Goal: Ask a question

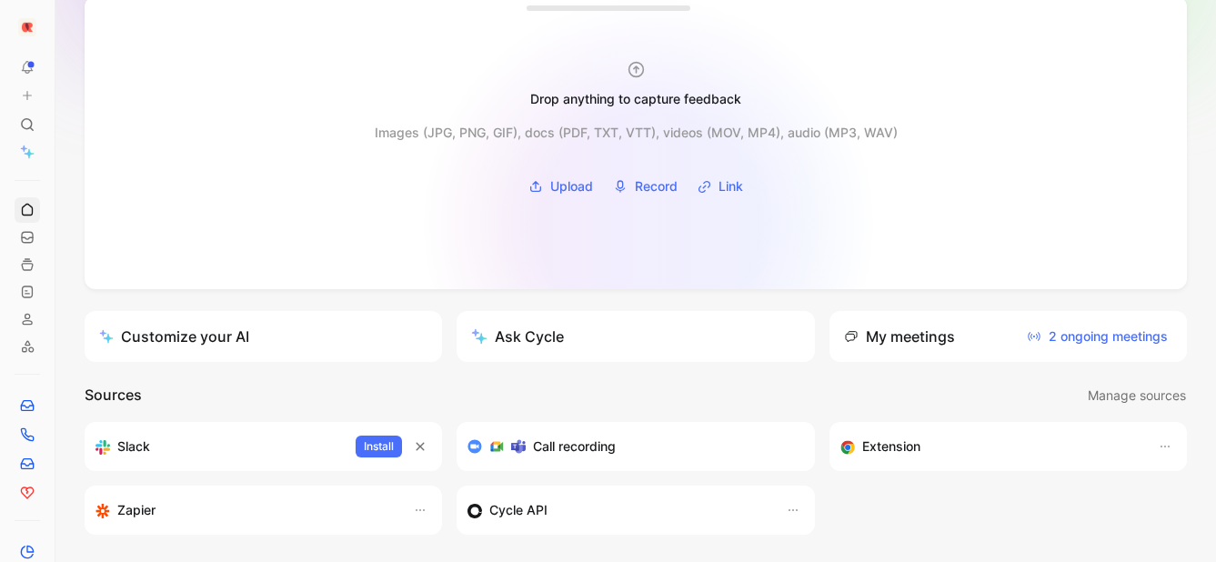
scroll to position [116, 0]
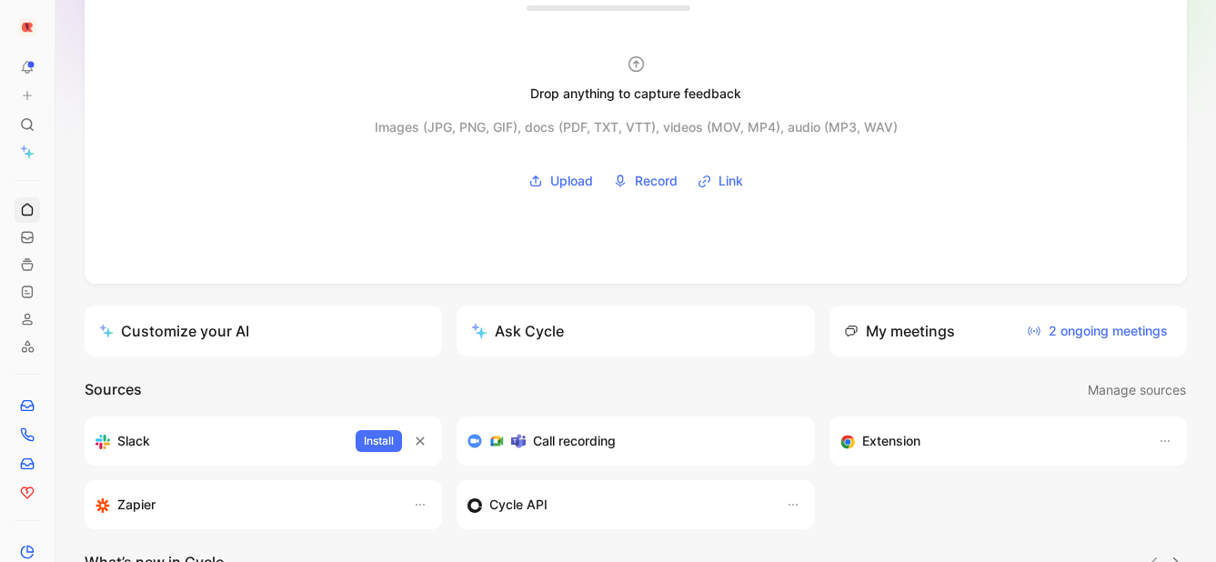
click at [633, 337] on button "Ask Cycle" at bounding box center [634, 330] width 357 height 51
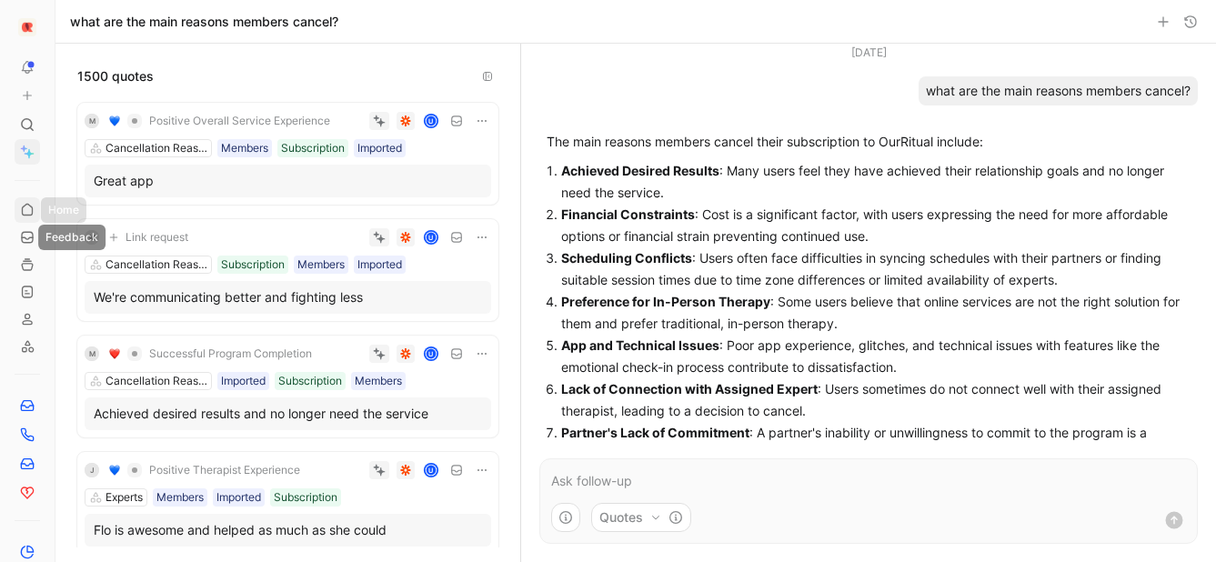
click at [23, 206] on use at bounding box center [27, 209] width 10 height 11
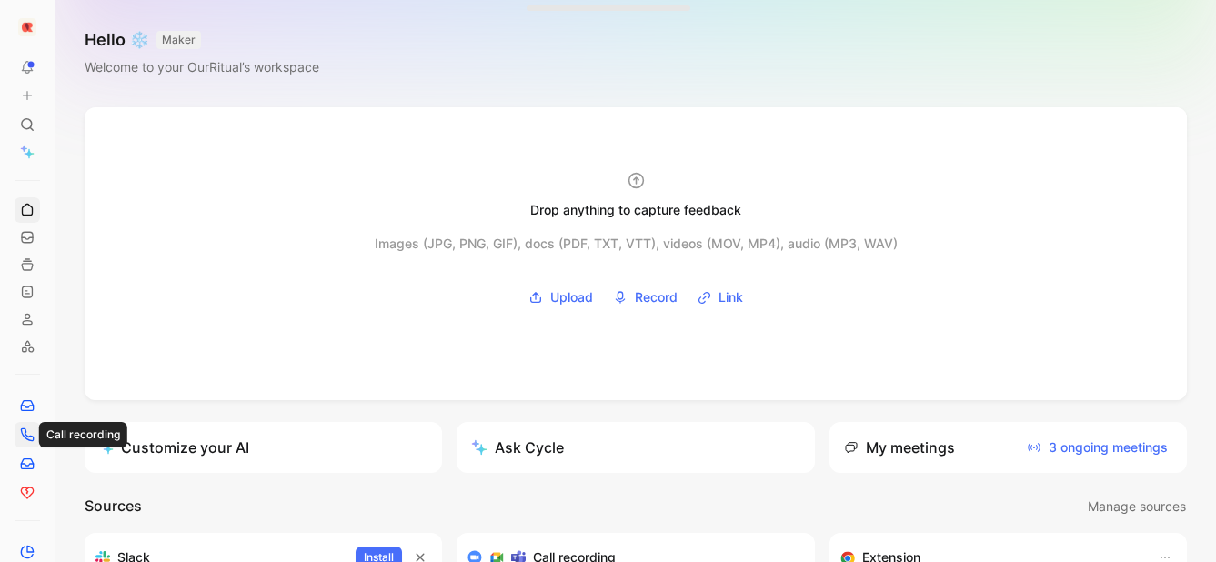
click at [29, 427] on icon at bounding box center [27, 434] width 15 height 15
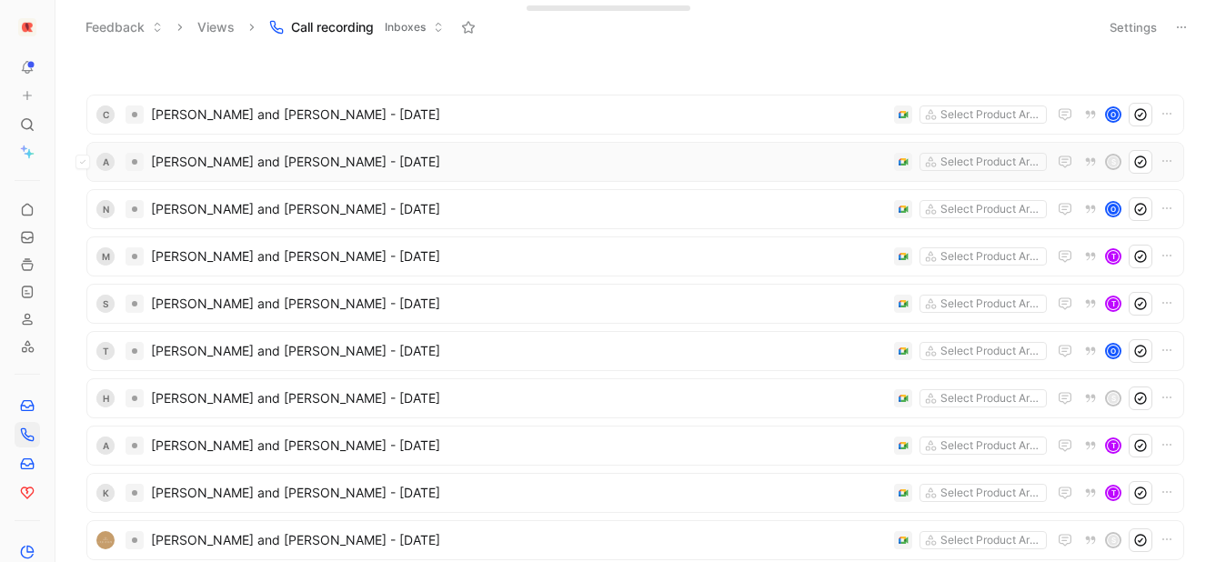
click at [412, 165] on span "[PERSON_NAME] and [PERSON_NAME] - [DATE]" at bounding box center [519, 162] width 736 height 22
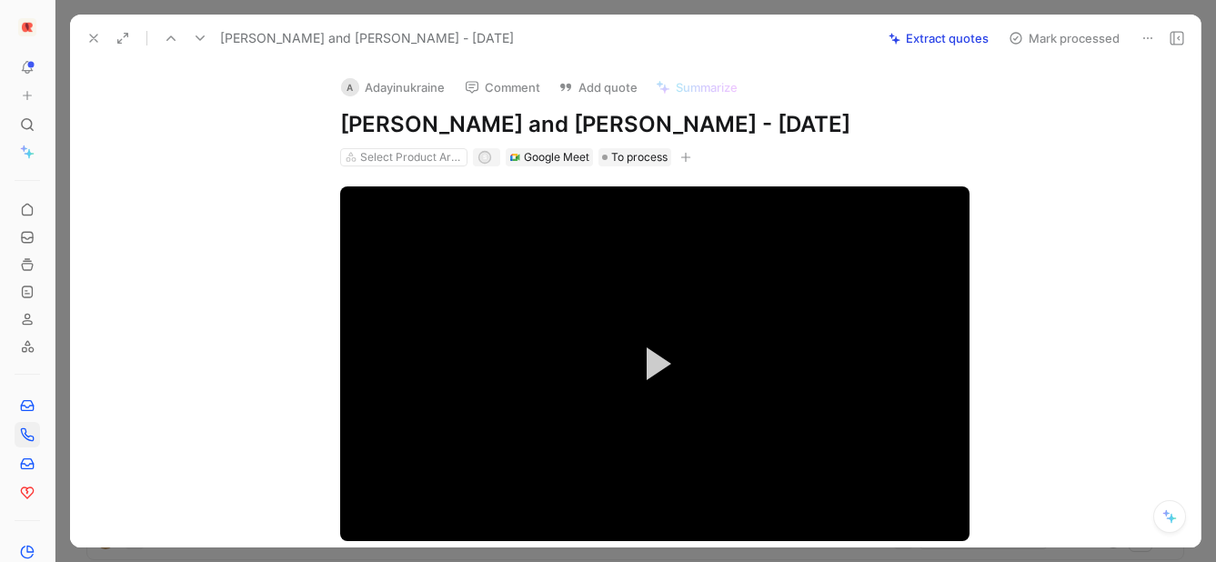
click at [923, 47] on button "Extract quotes" at bounding box center [938, 37] width 116 height 25
click at [686, 159] on icon "button" at bounding box center [685, 158] width 1 height 10
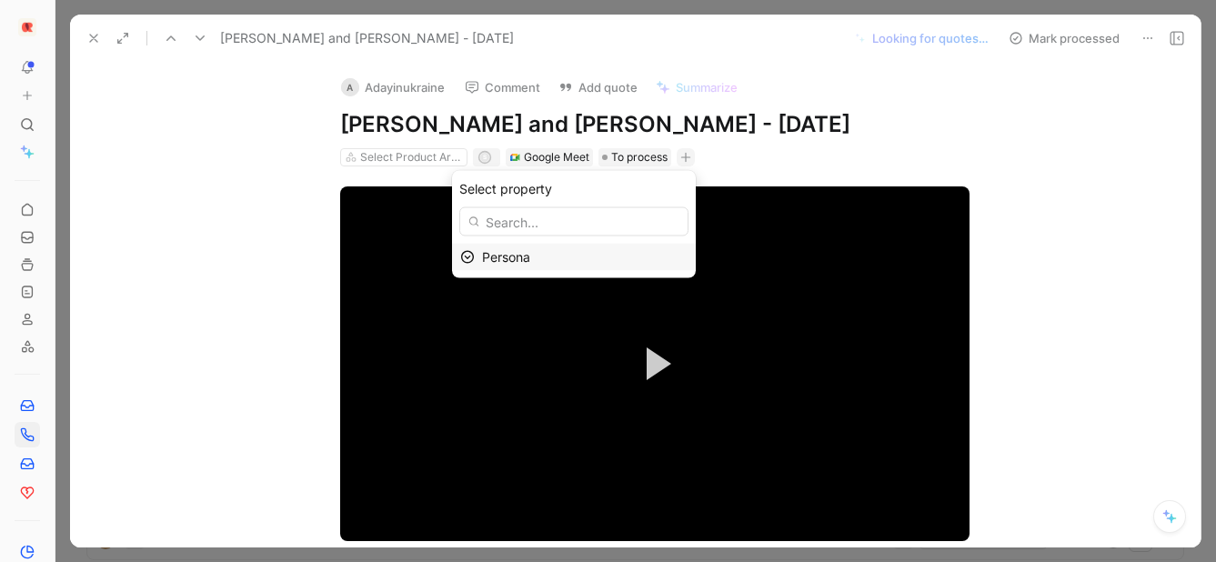
click at [474, 257] on icon at bounding box center [467, 257] width 13 height 13
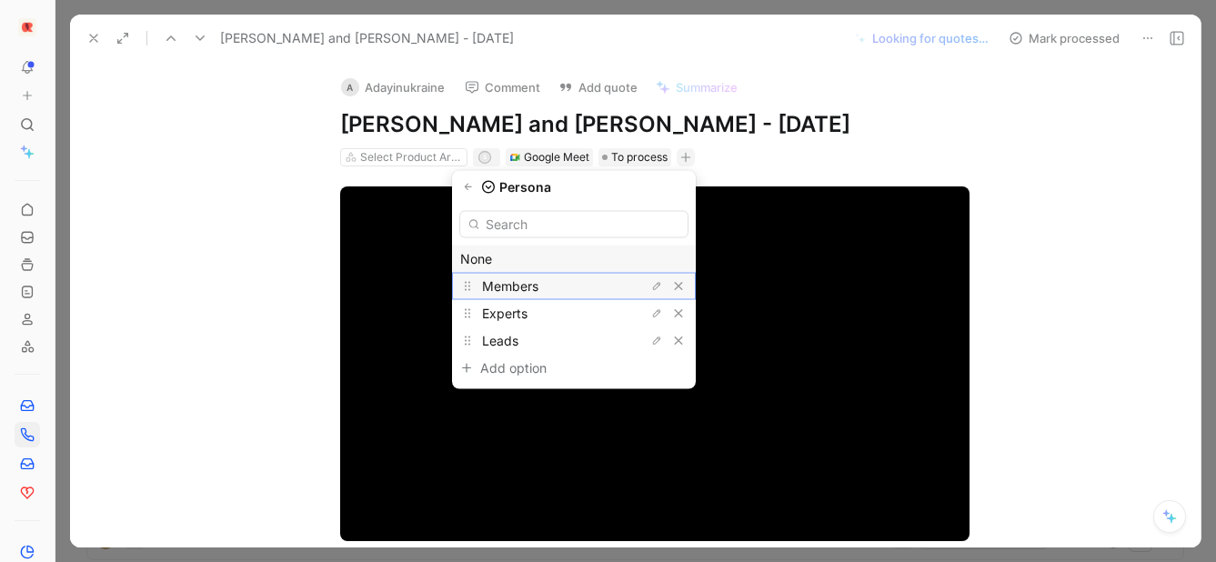
click at [497, 295] on div "Members" at bounding box center [550, 286] width 136 height 22
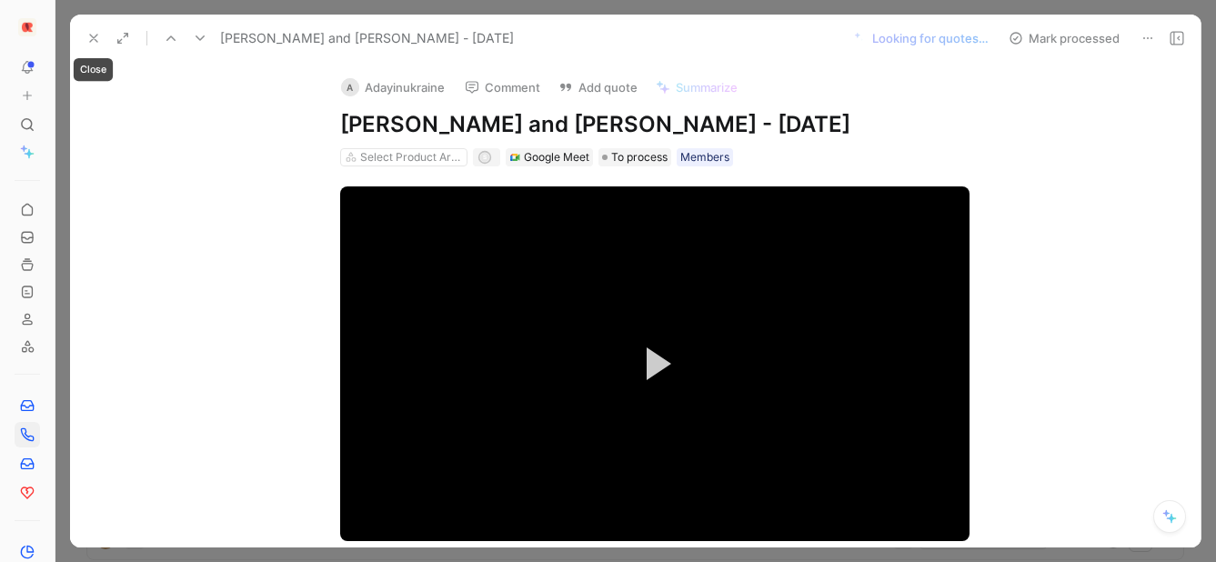
click at [90, 35] on use at bounding box center [93, 38] width 7 height 7
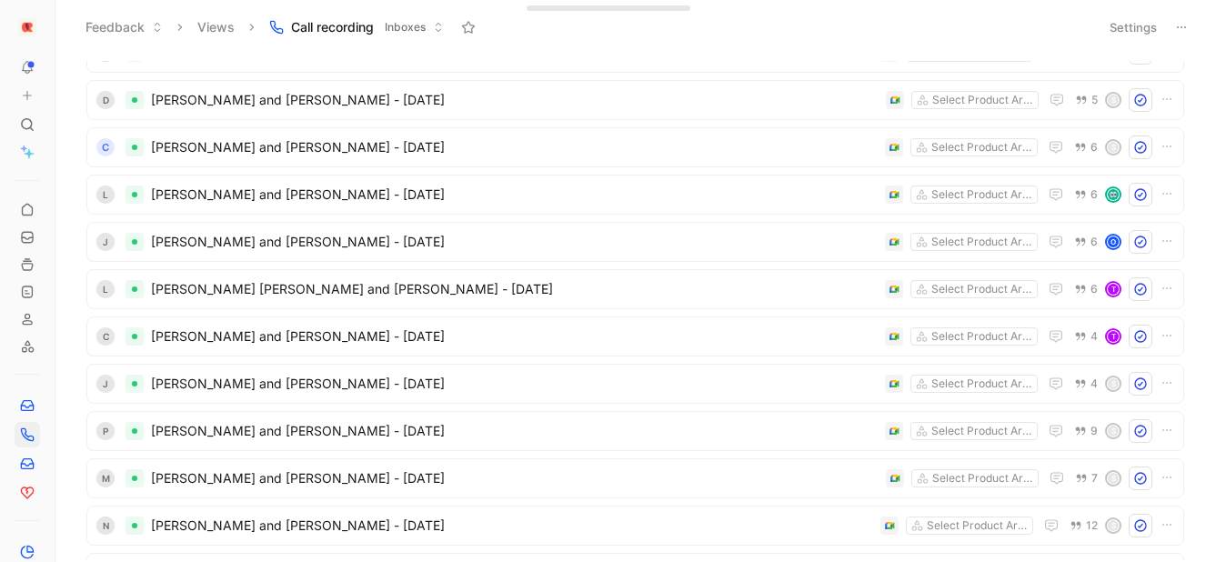
scroll to position [3706, 0]
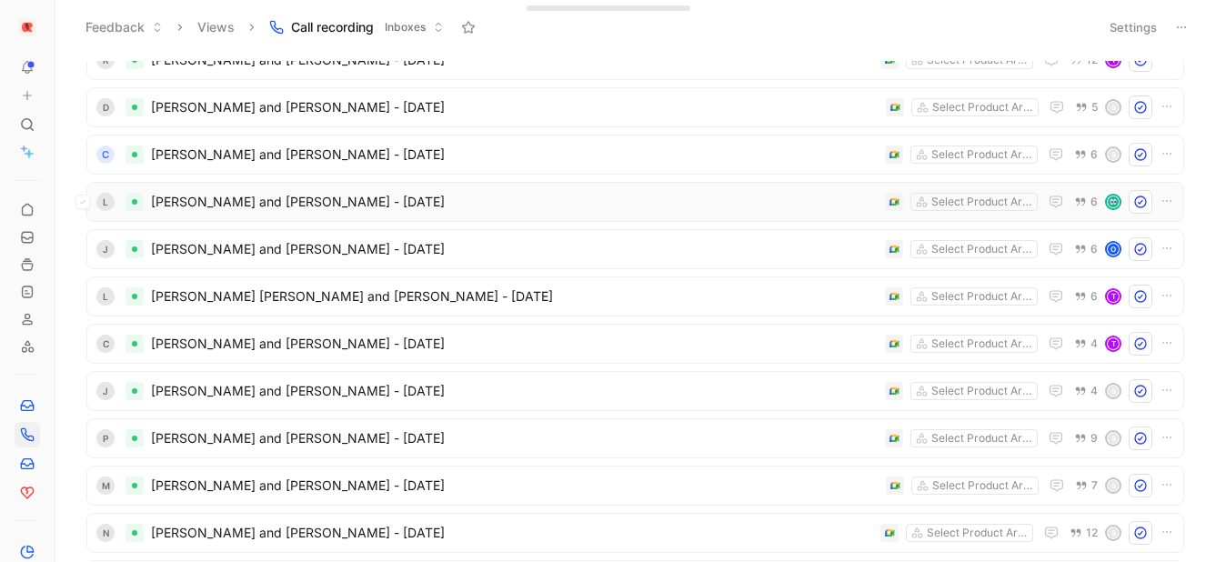
click at [783, 205] on span "[PERSON_NAME] and [PERSON_NAME] - [DATE]" at bounding box center [514, 202] width 726 height 22
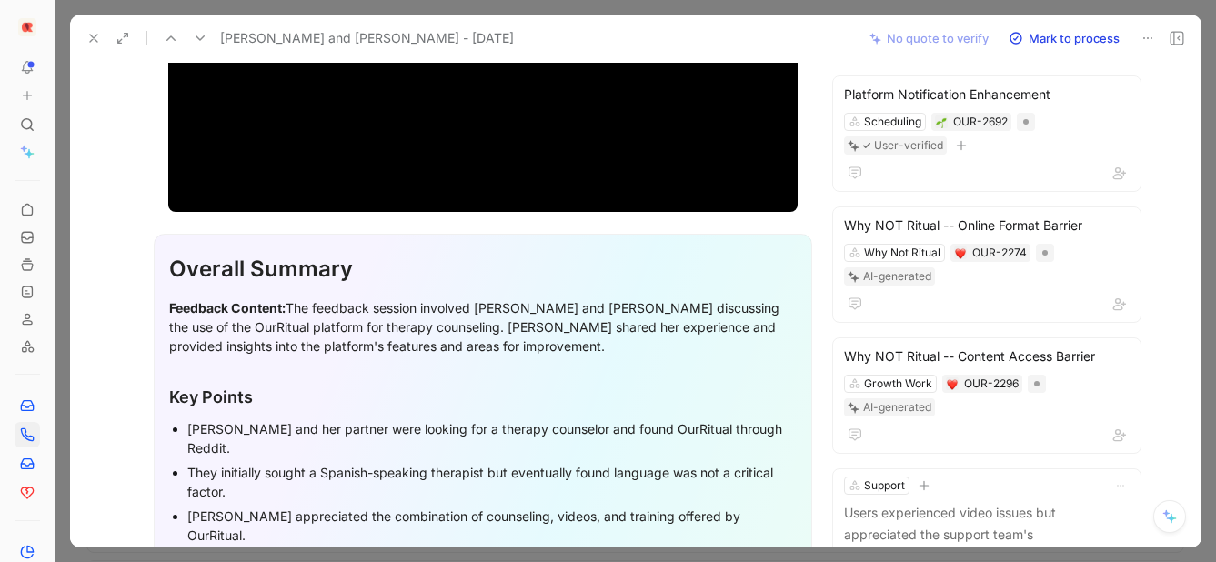
scroll to position [171, 0]
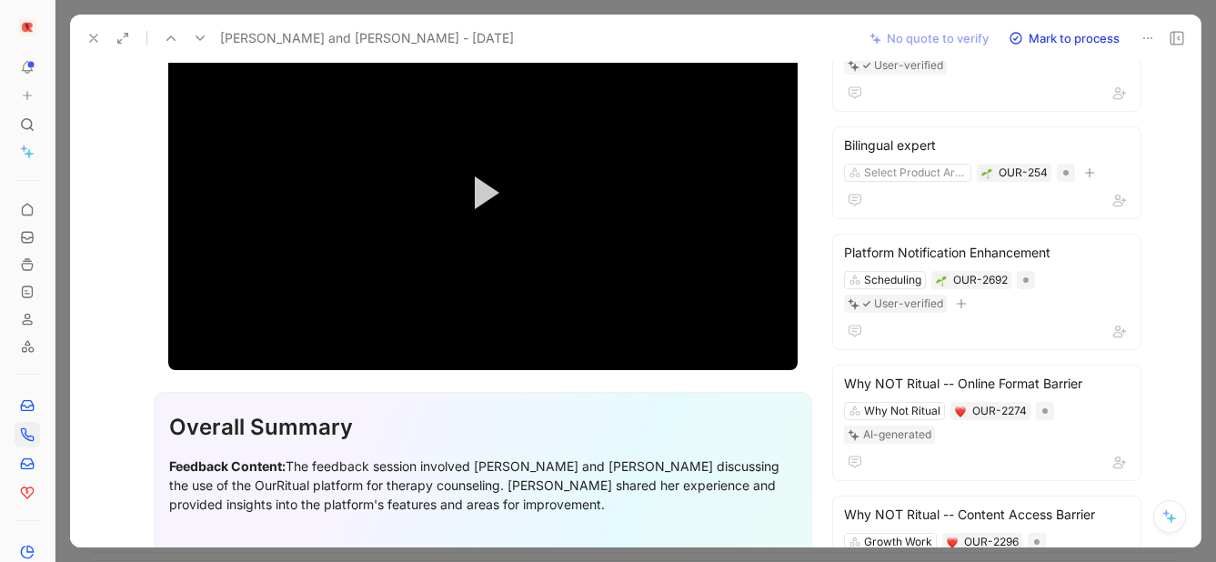
click at [97, 41] on icon at bounding box center [93, 38] width 15 height 15
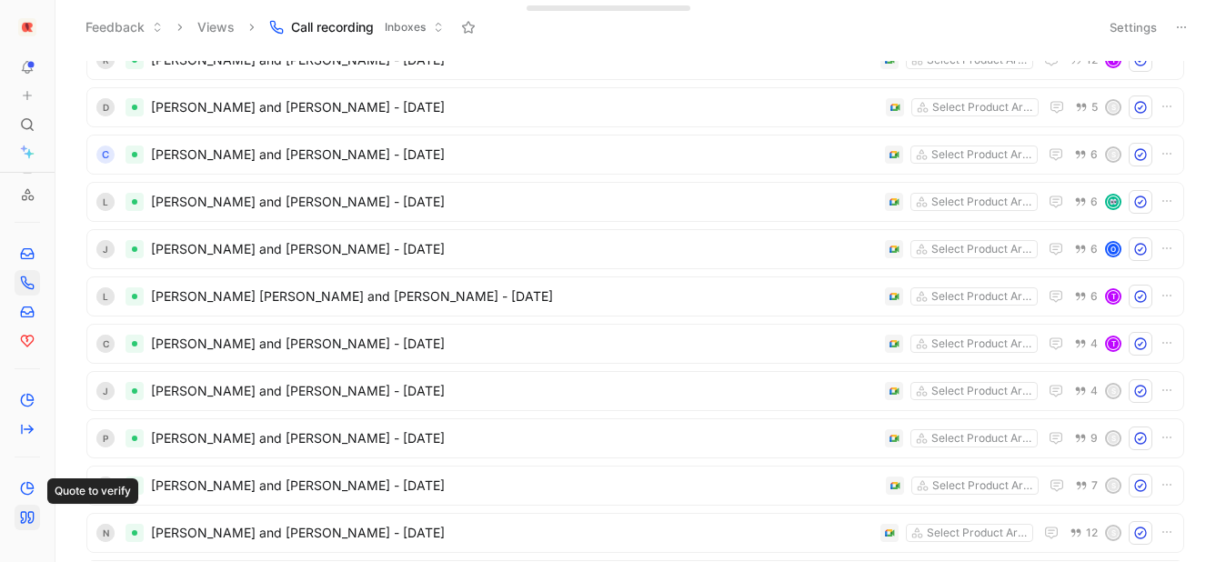
scroll to position [145, 0]
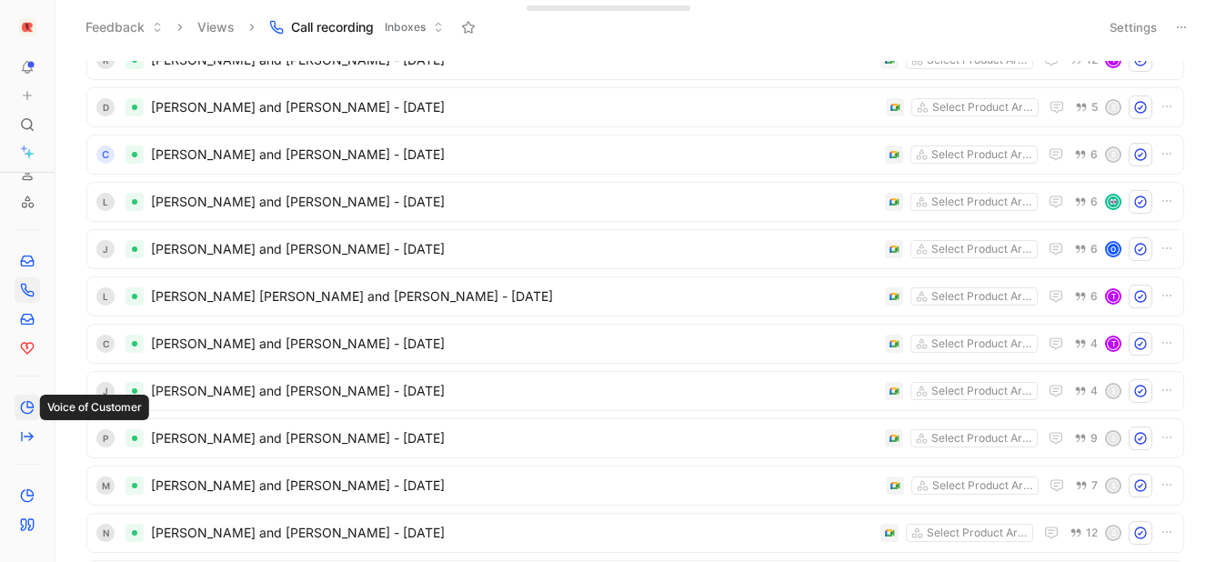
click at [23, 410] on icon at bounding box center [27, 407] width 15 height 15
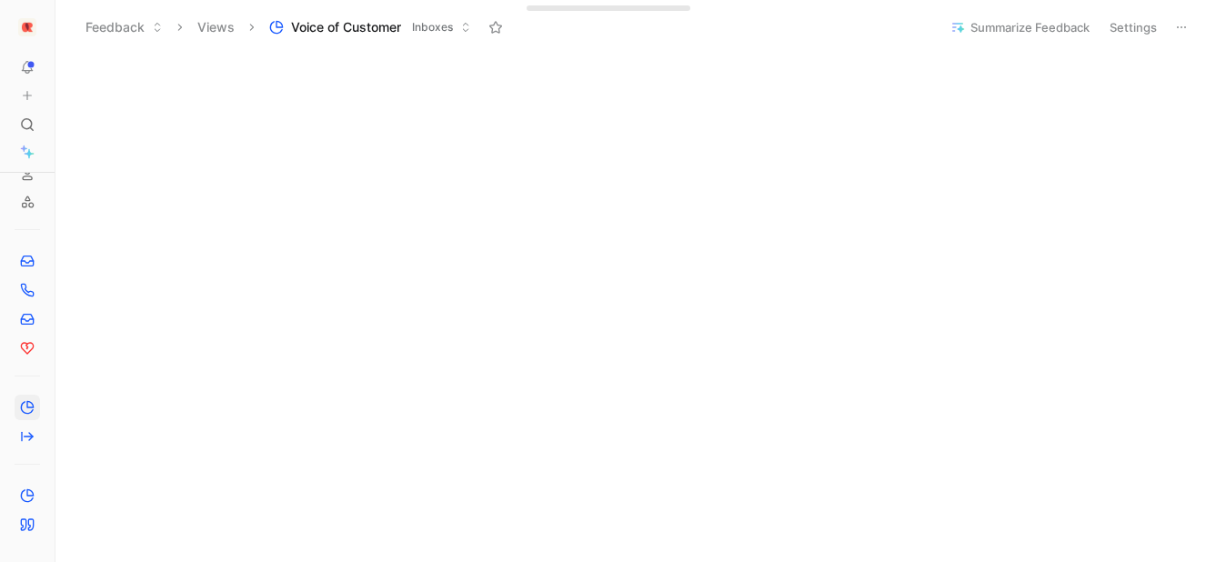
scroll to position [797, 0]
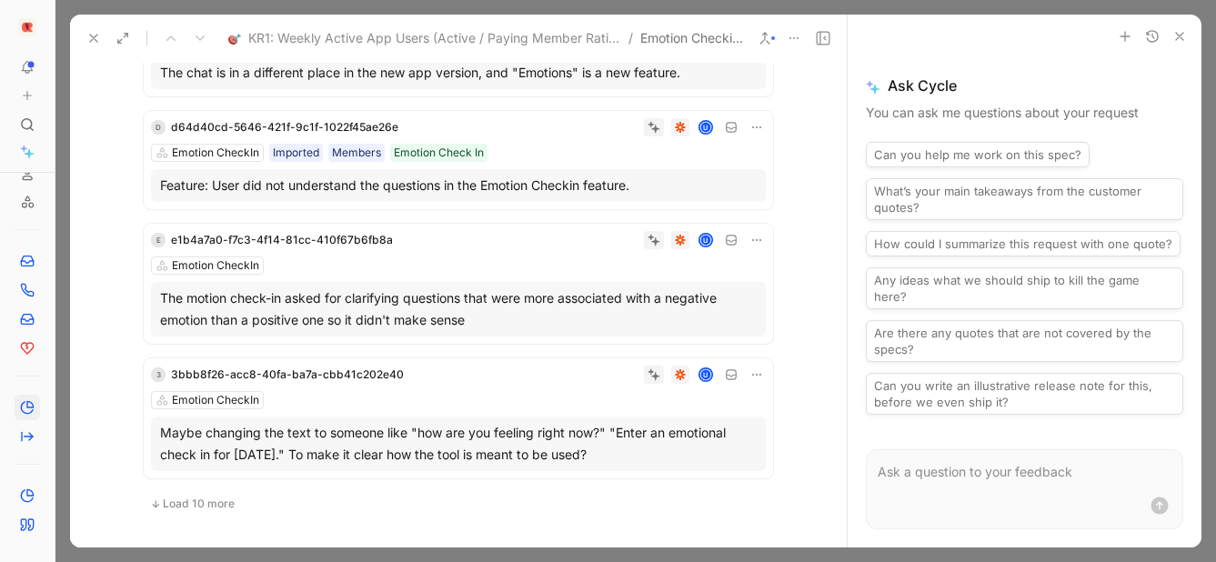
scroll to position [1018, 0]
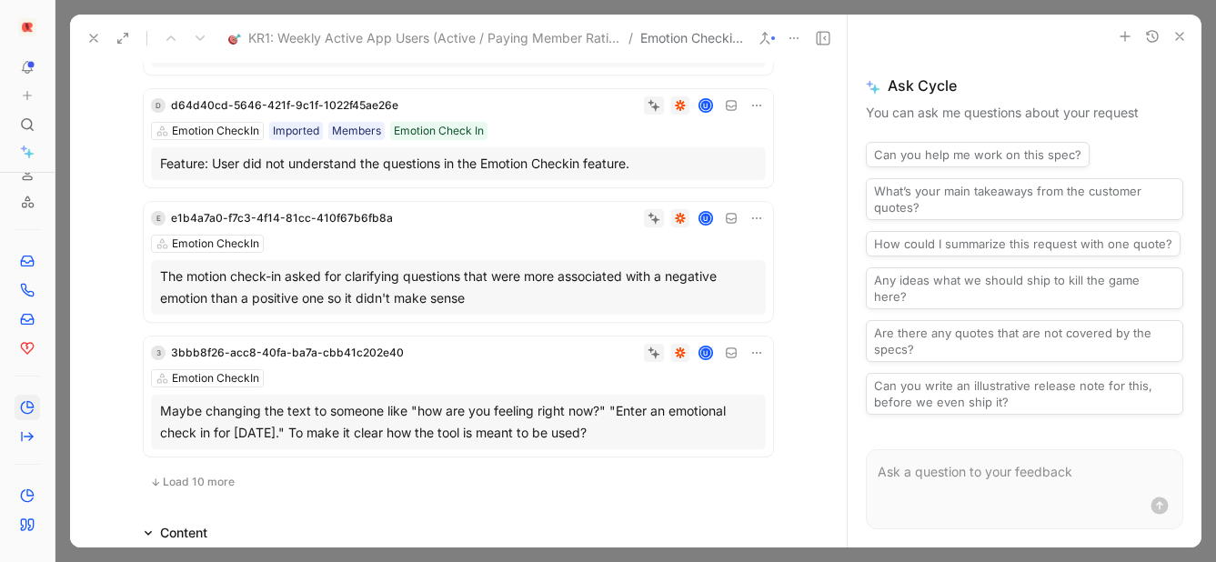
click at [1184, 36] on icon "button" at bounding box center [1179, 36] width 15 height 15
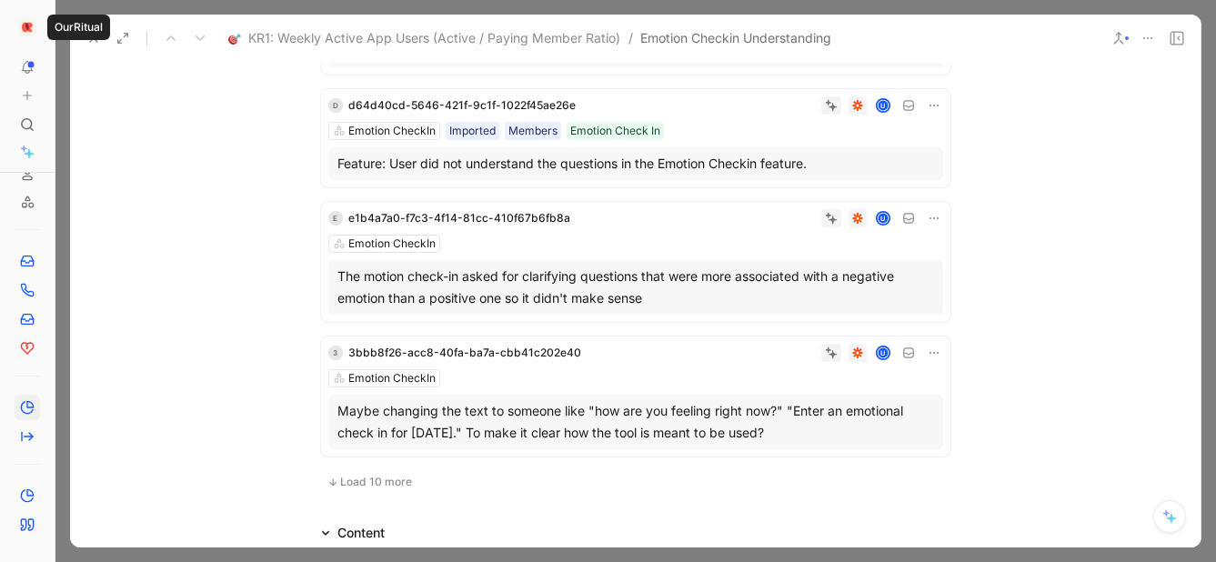
click at [96, 36] on div "OurRitual OurRitual" at bounding box center [78, 27] width 63 height 25
click at [95, 42] on icon at bounding box center [93, 38] width 15 height 15
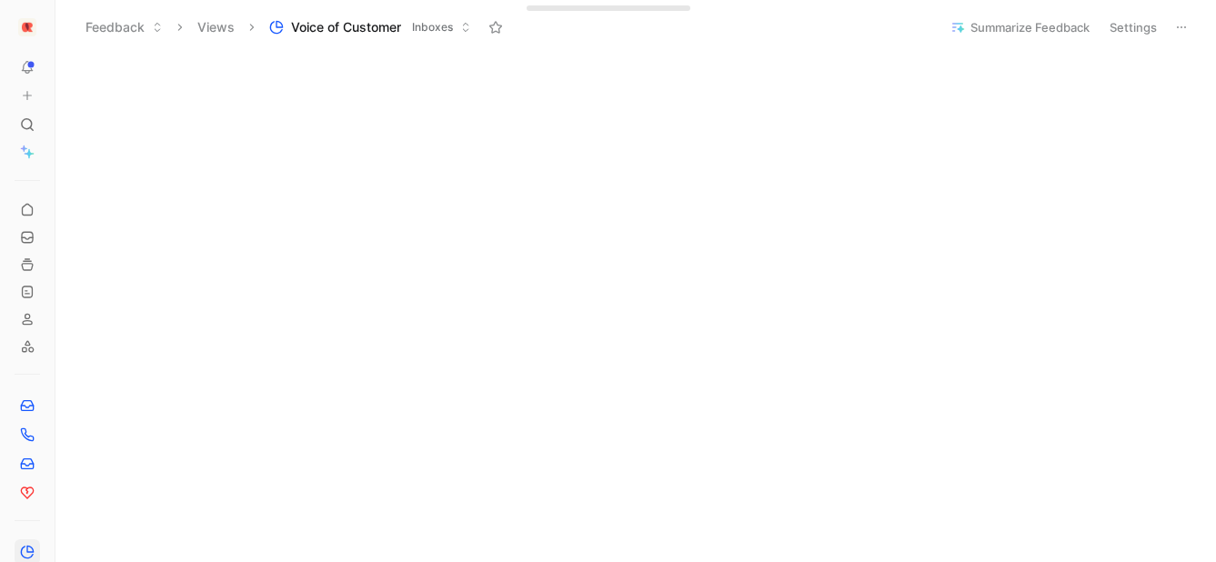
scroll to position [531, 0]
